Goal: Task Accomplishment & Management: Use online tool/utility

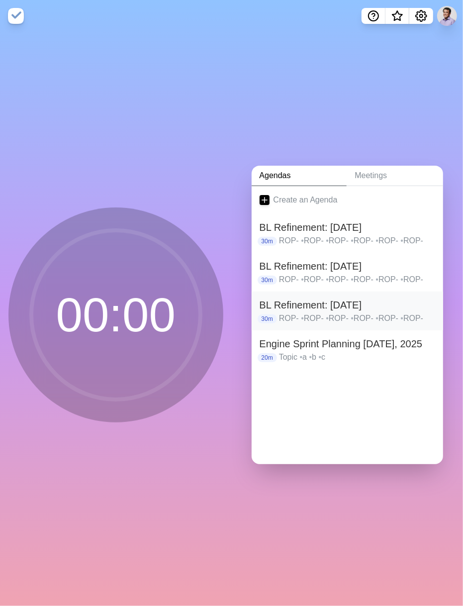
click at [315, 313] on p "ROP- • ROP- • ROP- • ROP- • ROP- • ROP-" at bounding box center [357, 319] width 156 height 12
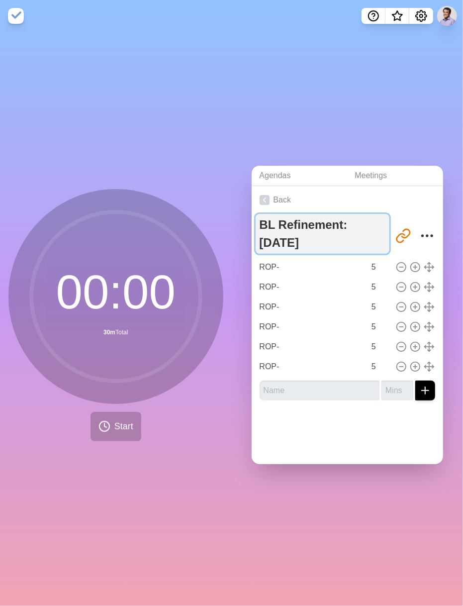
click at [324, 239] on textarea "BL Refinement: [DATE]" at bounding box center [323, 234] width 134 height 40
type textarea "BL Refinement: [DATE]"
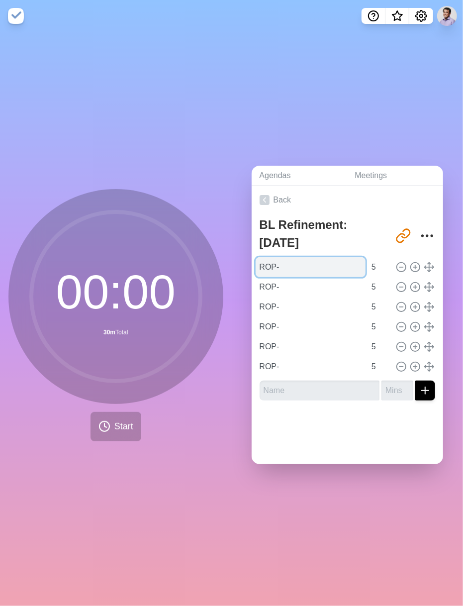
click at [295, 260] on input "ROP-" at bounding box center [311, 267] width 111 height 20
paste input "ROP-1643 - AbsoluteMaxDistance not working as intended ROP-2139 - Remove portab…"
drag, startPoint x: 337, startPoint y: 264, endPoint x: 173, endPoint y: 259, distance: 164.3
click at [173, 259] on div "00 : 00 30m Total Start Agendas Meetings Back BL Refinement: [DATE] [URL][DOMAI…" at bounding box center [231, 319] width 463 height 574
click at [333, 268] on input "ROP-ROP-1643 - AbsoluteMaxDistance not working as intended ROP-2139 - Remove po…" at bounding box center [311, 267] width 111 height 20
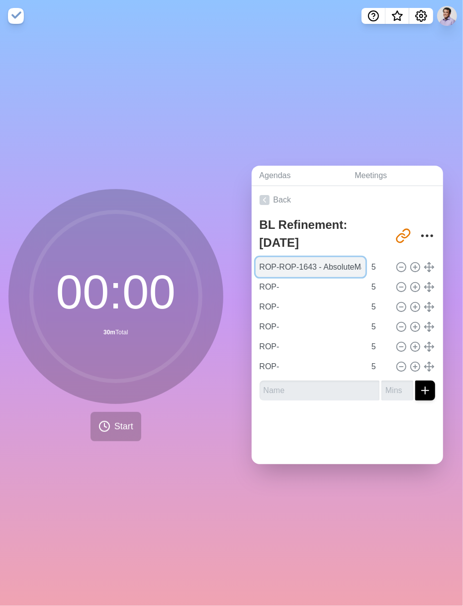
paste input "1643 - AbsoluteMaxDistance not working as intended"
type input "ROP-1643 - AbsoluteMaxDistance not working as intended"
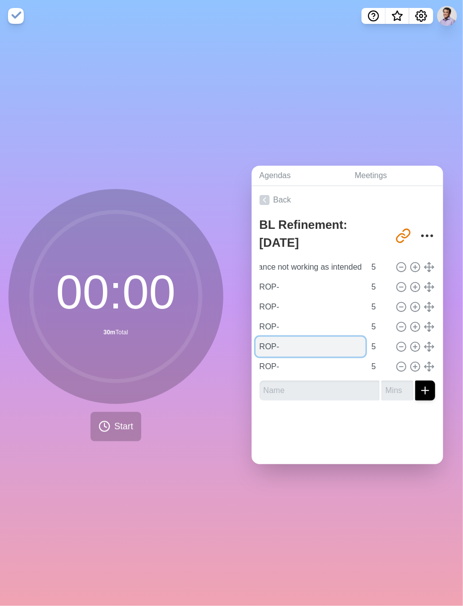
scroll to position [0, 0]
click at [273, 348] on input "ROP-" at bounding box center [311, 347] width 111 height 20
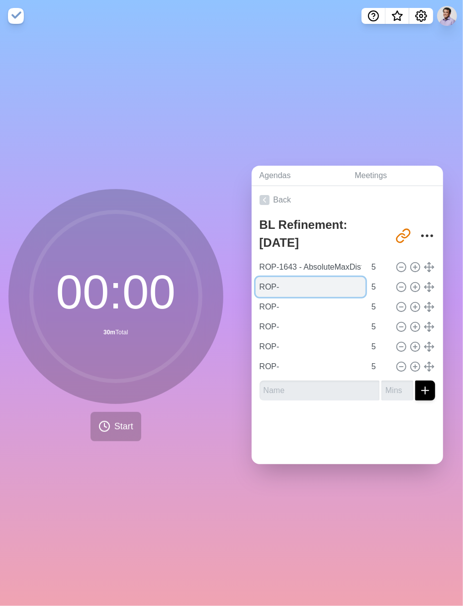
click at [281, 287] on input "ROP-" at bounding box center [311, 287] width 111 height 20
paste input "2139 - Remove portability library and replace with C++ standard library equival…"
type input "ROP-2139 - Remove portability library and replace with C++ standard library equ…"
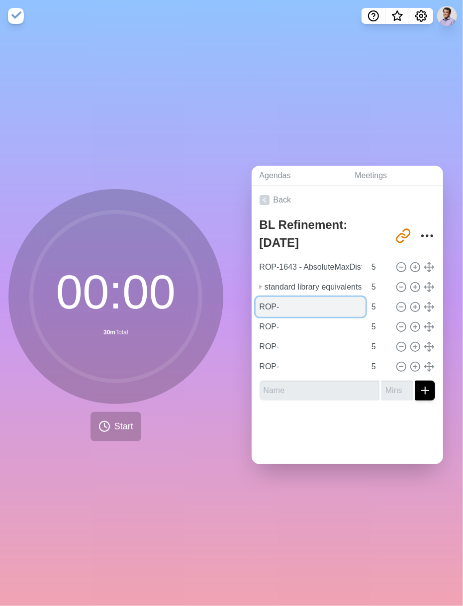
scroll to position [0, 0]
click at [287, 300] on input "ROP-" at bounding box center [311, 307] width 111 height 20
click at [290, 300] on input "ROP-" at bounding box center [311, 307] width 111 height 20
paste input "2142 - Provide conversions to/from C++ standard date/time library types"
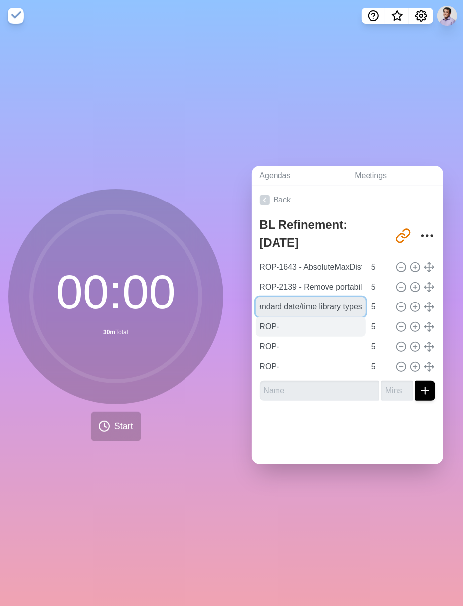
type input "ROP-2142 - Provide conversions to/from C++ standard date/time library types"
click at [290, 330] on input "ROP-" at bounding box center [311, 327] width 111 height 20
click at [296, 323] on input "ROP-" at bounding box center [311, 327] width 111 height 20
paste input "2150 - DCM response: null distance and duration value doesn't always mean broken"
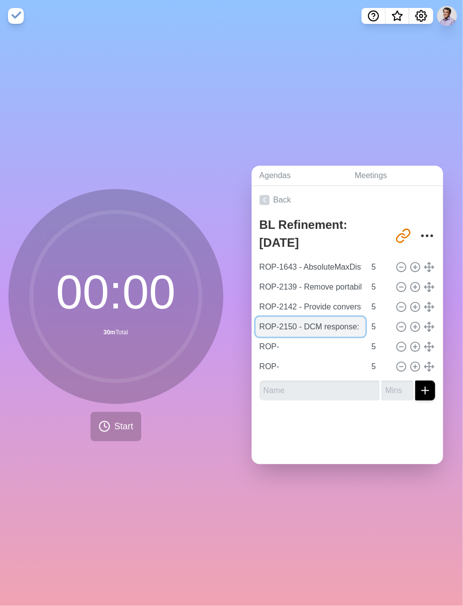
scroll to position [0, 233]
type input "ROP-2150 - DCM response: null distance and duration value doesn't always mean b…"
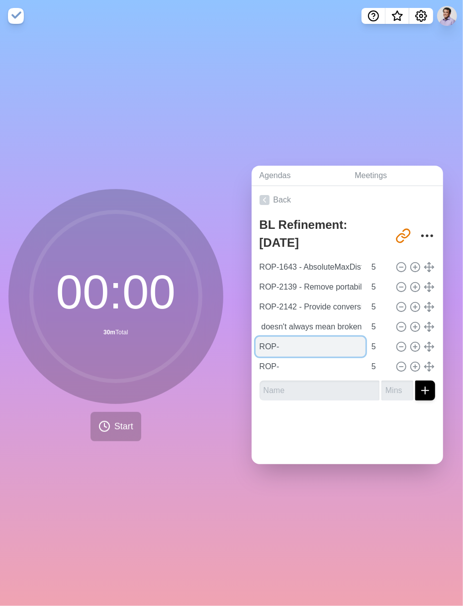
click at [290, 341] on input "ROP-" at bounding box center [311, 347] width 111 height 20
click at [292, 347] on input "ROP-" at bounding box center [311, 347] width 111 height 20
paste input "2159 - Replace deprecated std::istrstream"
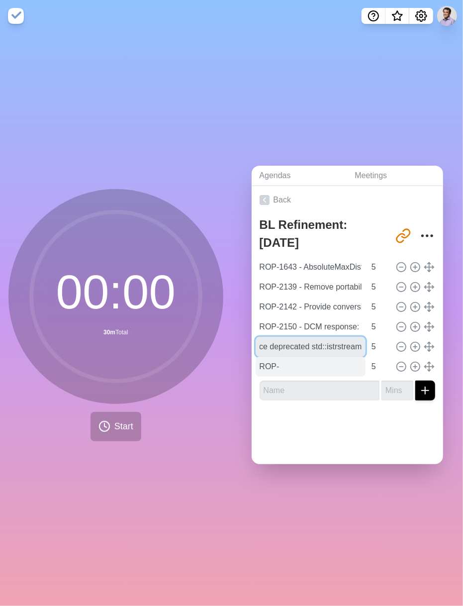
type input "ROP-2159 - Replace deprecated std::istrstream"
click at [288, 362] on input "ROP-" at bounding box center [311, 367] width 111 height 20
click at [287, 357] on input "ROP-" at bounding box center [311, 367] width 111 height 20
paste input "2161 - Remove CppWrapperFramework library and the rest of the COM abstractions"
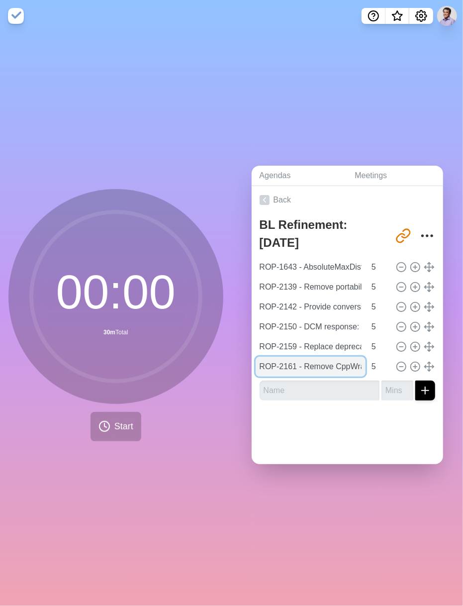
scroll to position [0, 235]
type input "ROP-2161 - Remove CppWrapperFramework library and the rest of the COM abstracti…"
click at [291, 381] on input "text" at bounding box center [320, 391] width 120 height 20
click at [346, 384] on input "text" at bounding box center [320, 391] width 120 height 20
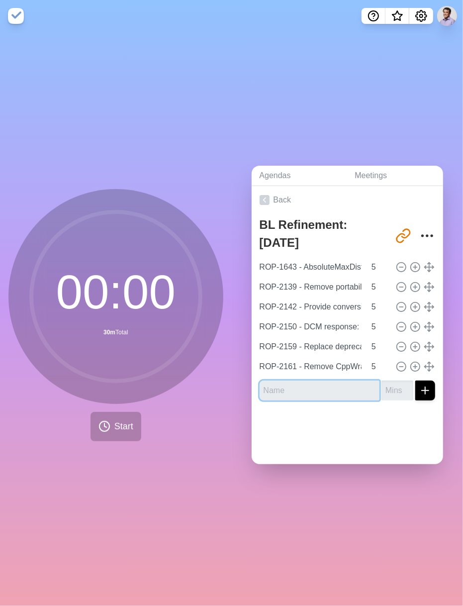
paste input "ROP-2173 - Replace CReferenceCountedPtr with standard/boost equivalents"
type input "ROP-2173 - Replace CReferenceCountedPtr with standard/boost equivalents"
click at [420, 389] on icon "submit" at bounding box center [426, 391] width 12 height 12
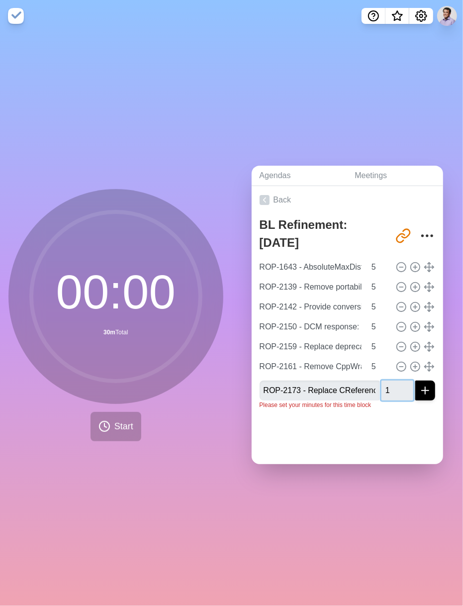
click at [389, 382] on input "1" at bounding box center [398, 391] width 32 height 20
click at [389, 382] on input "2" at bounding box center [398, 391] width 32 height 20
click at [389, 382] on input "3" at bounding box center [398, 391] width 32 height 20
click at [389, 382] on input "4" at bounding box center [398, 391] width 32 height 20
type input "5"
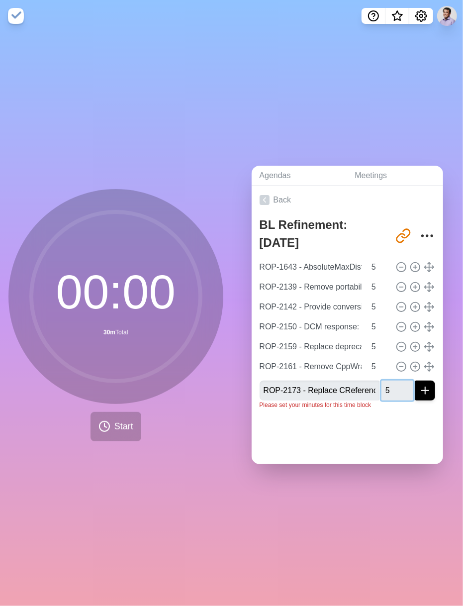
click at [389, 382] on input "5" at bounding box center [398, 391] width 32 height 20
click at [420, 389] on icon "submit" at bounding box center [426, 391] width 12 height 12
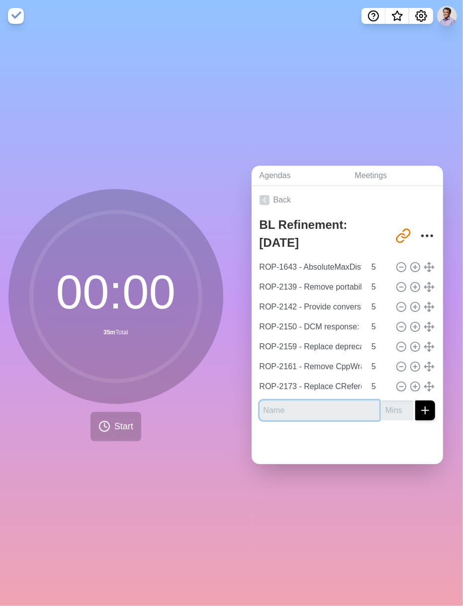
click at [302, 402] on input "text" at bounding box center [320, 411] width 120 height 20
paste input "ROP-2172 - Investigate Memory Leaks Shown by LSAN"
type input "ROP-2172 - Investigate Memory Leaks Shown by LSAN"
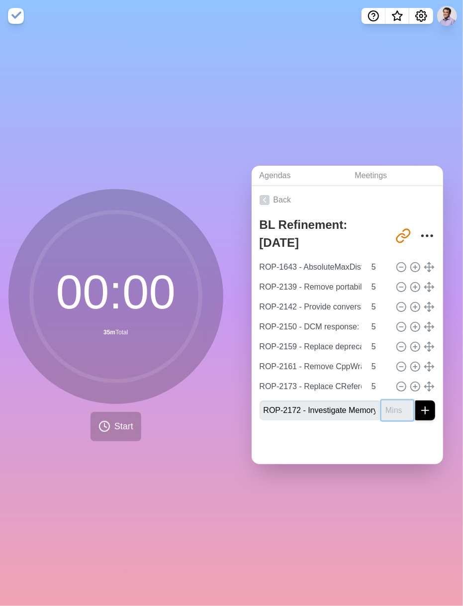
click at [382, 402] on input "number" at bounding box center [398, 411] width 32 height 20
type input "5"
click at [416, 407] on button "submit" at bounding box center [426, 411] width 20 height 20
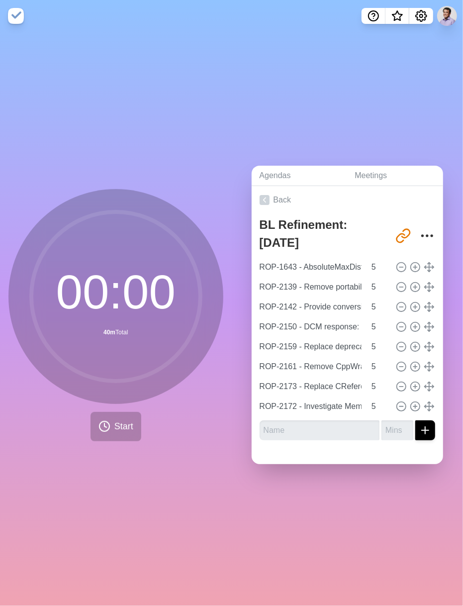
click at [310, 489] on div "Agendas Meetings Back BL Refinement: [DATE] [URL][DOMAIN_NAME] ROP-1643 - Absol…" at bounding box center [348, 319] width 232 height 574
click at [343, 106] on div "Agendas Meetings Back BL Refinement: [DATE] [URL][DOMAIN_NAME] ROP-1643 - Absol…" at bounding box center [348, 319] width 232 height 574
click at [422, 12] on icon "Settings" at bounding box center [422, 16] width 12 height 12
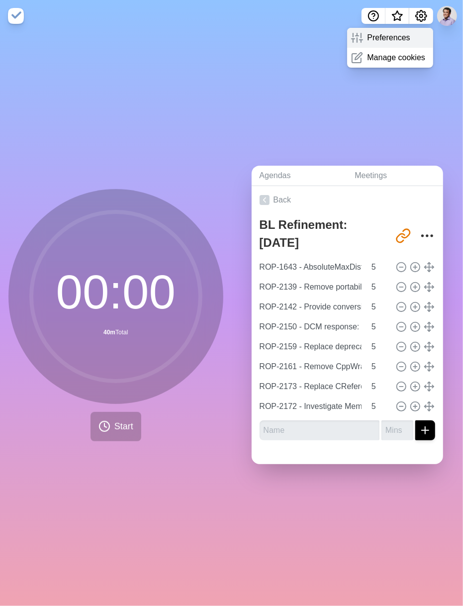
click at [412, 36] on div "Preferences" at bounding box center [390, 38] width 86 height 20
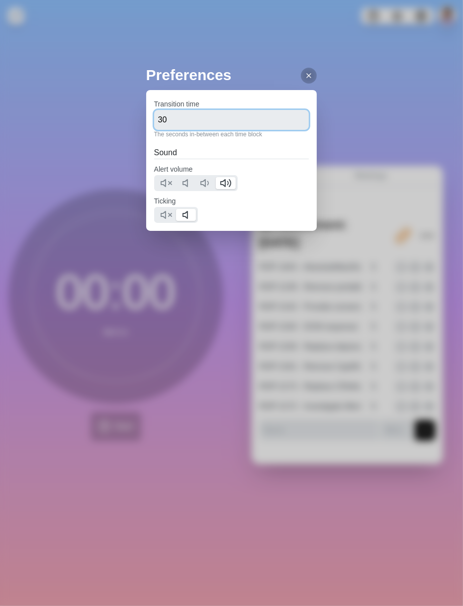
click at [182, 120] on input "30" at bounding box center [231, 120] width 155 height 20
type input "3"
type input "20"
click at [313, 81] on div at bounding box center [309, 76] width 16 height 16
